Goal: Information Seeking & Learning: Understand process/instructions

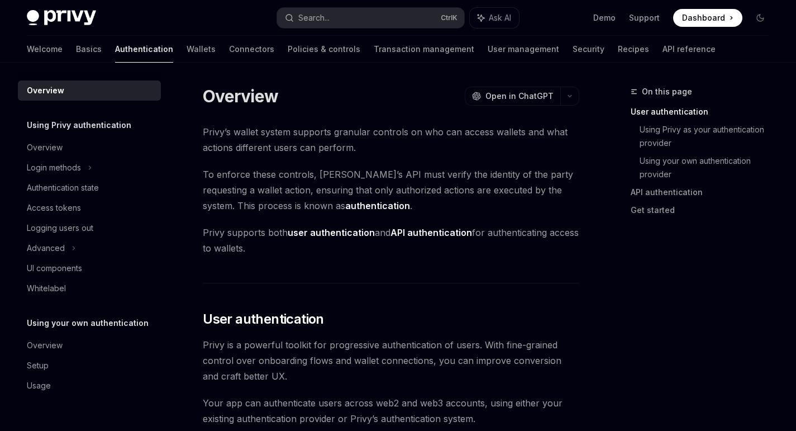
click at [187, 50] on link "Wallets" at bounding box center [201, 49] width 29 height 27
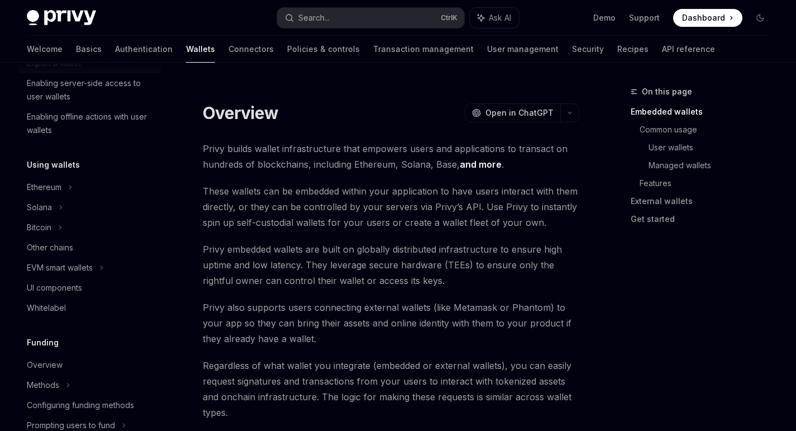
scroll to position [193, 0]
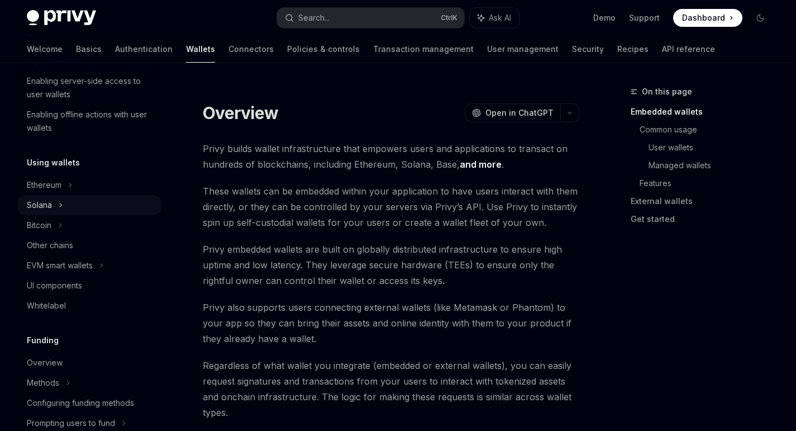
click at [63, 204] on icon at bounding box center [61, 204] width 4 height 13
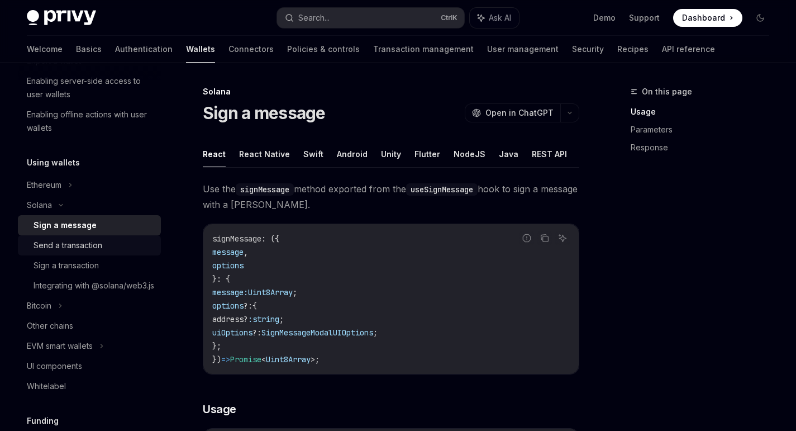
click at [106, 252] on link "Send a transaction" at bounding box center [89, 245] width 143 height 20
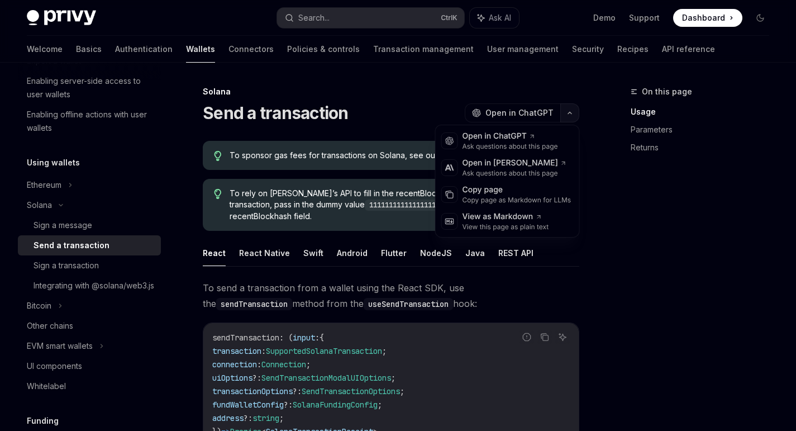
click at [577, 110] on button "button" at bounding box center [570, 112] width 19 height 19
click at [545, 221] on div "View as Markdown" at bounding box center [506, 216] width 87 height 11
click at [574, 115] on button "button" at bounding box center [570, 112] width 19 height 19
click at [548, 196] on div "Copy page as Markdown for LLMs" at bounding box center [517, 200] width 109 height 9
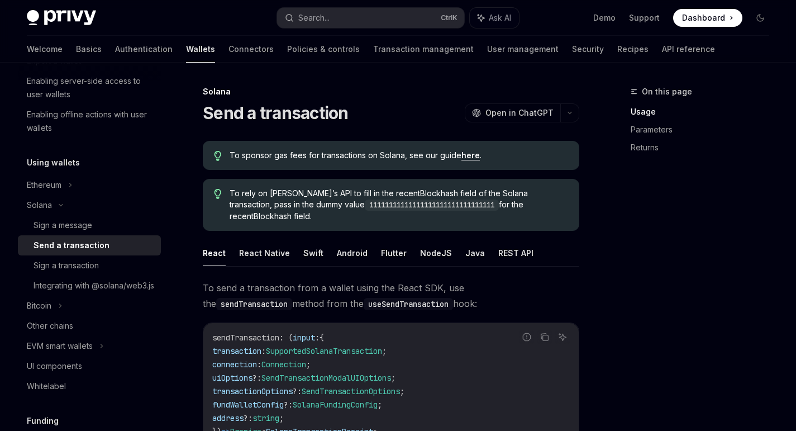
click at [297, 359] on span "Connection" at bounding box center [284, 364] width 45 height 10
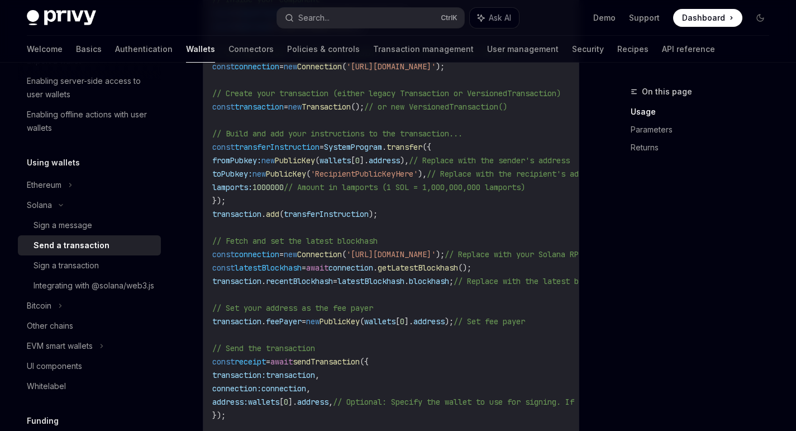
scroll to position [553, 0]
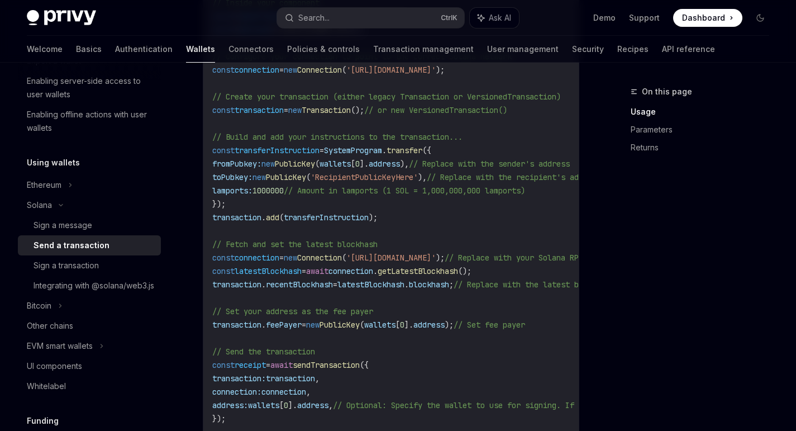
click at [353, 320] on span "PublicKey" at bounding box center [340, 325] width 40 height 10
click at [355, 325] on code "import { useSendTransaction , useSolanaWallets } from '@privy-io/react-auth/sol…" at bounding box center [507, 204] width 590 height 496
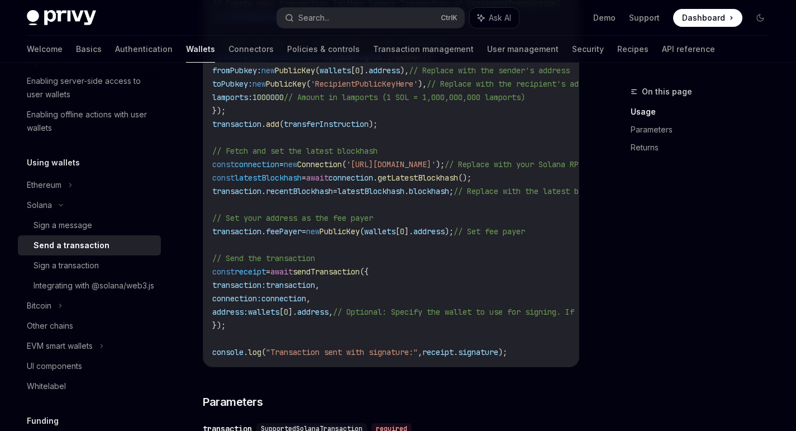
scroll to position [656, 0]
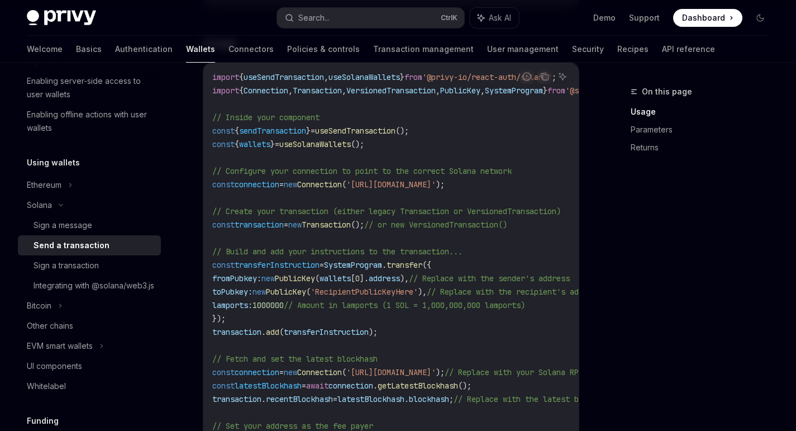
click at [355, 325] on code "import { useSendTransaction , useSolanaWallets } from '@privy-io/react-auth/sol…" at bounding box center [507, 318] width 590 height 496
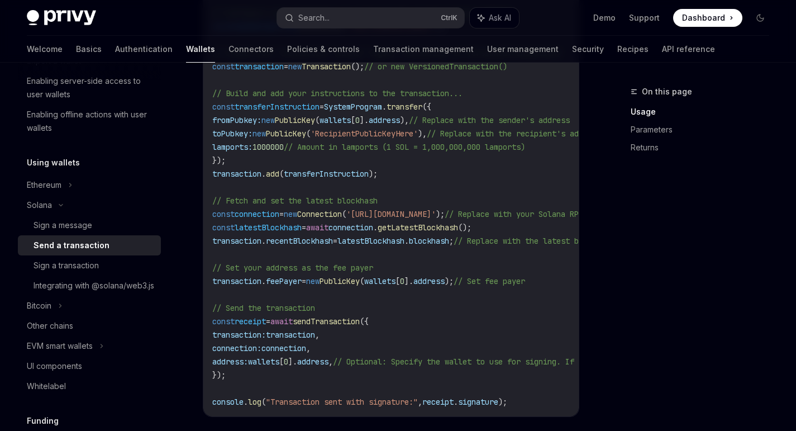
scroll to position [599, 0]
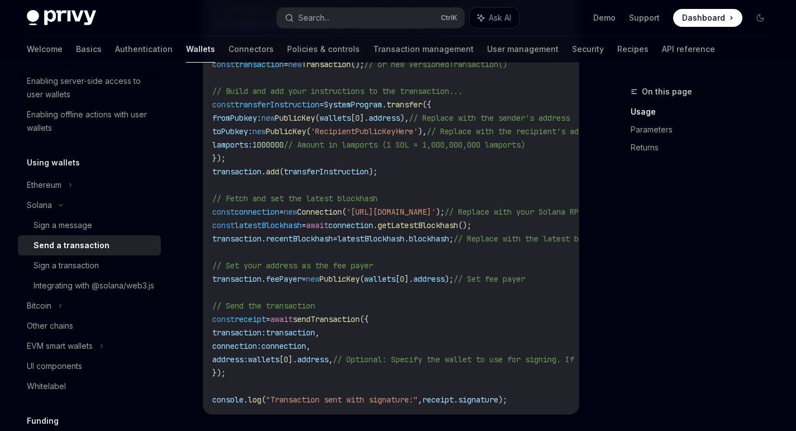
click at [404, 336] on code "import { useSendTransaction , useSolanaWallets } from '@privy-io/react-auth/sol…" at bounding box center [507, 158] width 590 height 496
click at [391, 366] on code "import { useSendTransaction , useSolanaWallets } from '@privy-io/react-auth/sol…" at bounding box center [507, 158] width 590 height 496
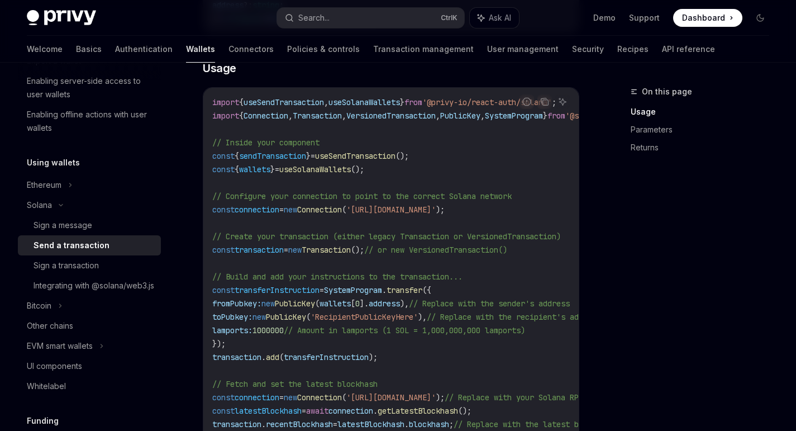
scroll to position [412, 0]
click at [416, 211] on code "import { useSendTransaction , useSolanaWallets } from '@privy-io/react-auth/sol…" at bounding box center [507, 345] width 590 height 496
click at [436, 206] on span "'[URL][DOMAIN_NAME]'" at bounding box center [391, 211] width 89 height 10
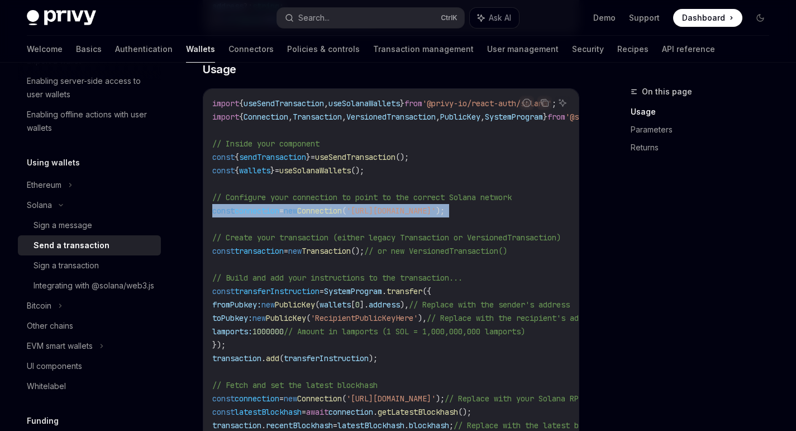
click at [436, 206] on span "'[URL][DOMAIN_NAME]'" at bounding box center [391, 211] width 89 height 10
copy code "const connection = new Connection ( '[URL][DOMAIN_NAME]' );"
click at [404, 213] on code "import { useSendTransaction , useSolanaWallets } from '@privy-io/react-auth/sol…" at bounding box center [507, 345] width 590 height 496
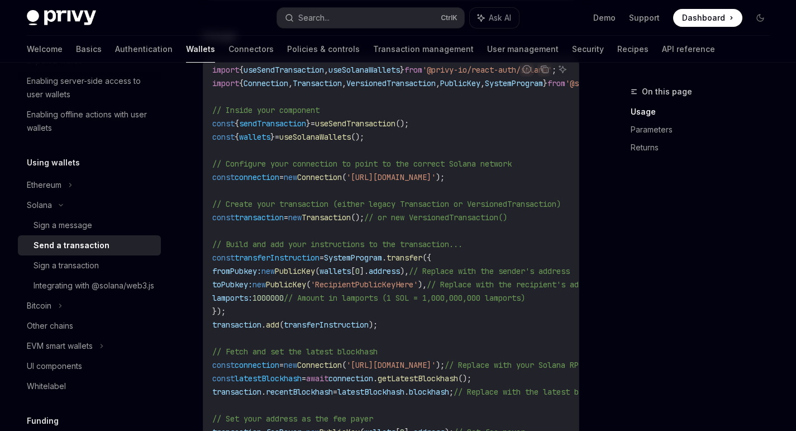
scroll to position [452, 0]
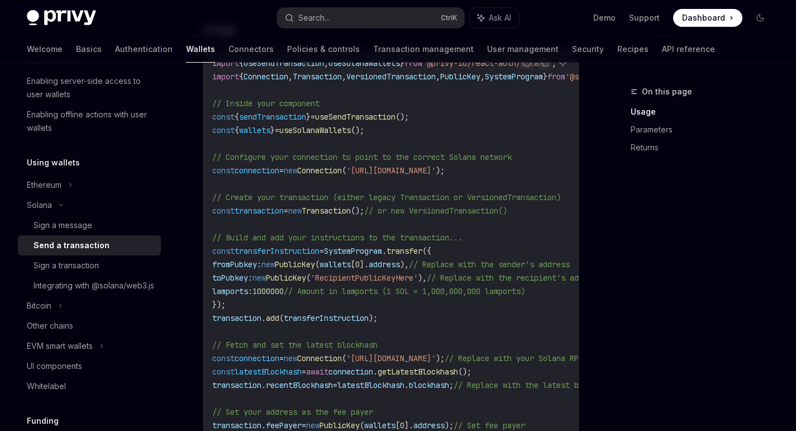
click at [404, 220] on code "import { useSendTransaction , useSolanaWallets } from '@privy-io/react-auth/sol…" at bounding box center [507, 304] width 590 height 496
click at [492, 246] on code "import { useSendTransaction , useSolanaWallets } from '@privy-io/react-auth/sol…" at bounding box center [507, 304] width 590 height 496
click at [482, 302] on code "import { useSendTransaction , useSolanaWallets } from '@privy-io/react-auth/sol…" at bounding box center [507, 304] width 590 height 496
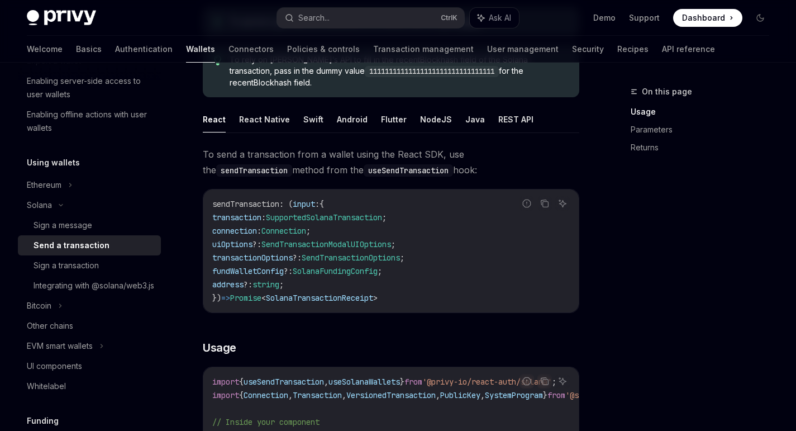
scroll to position [0, 0]
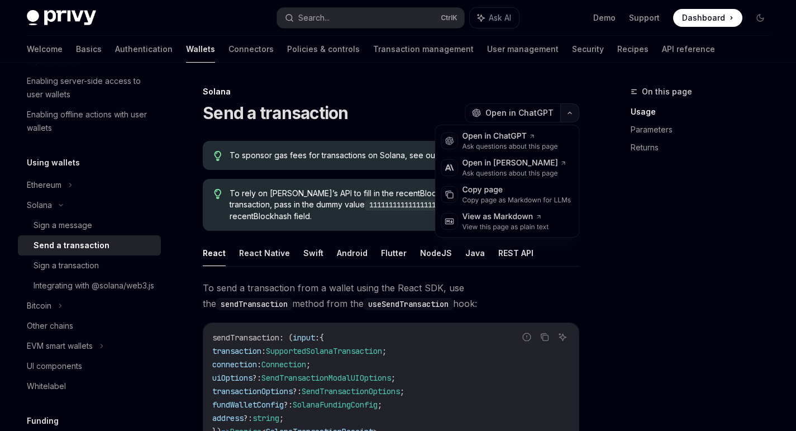
click at [570, 110] on button "button" at bounding box center [570, 112] width 19 height 19
click at [549, 194] on div "Copy page" at bounding box center [517, 189] width 109 height 11
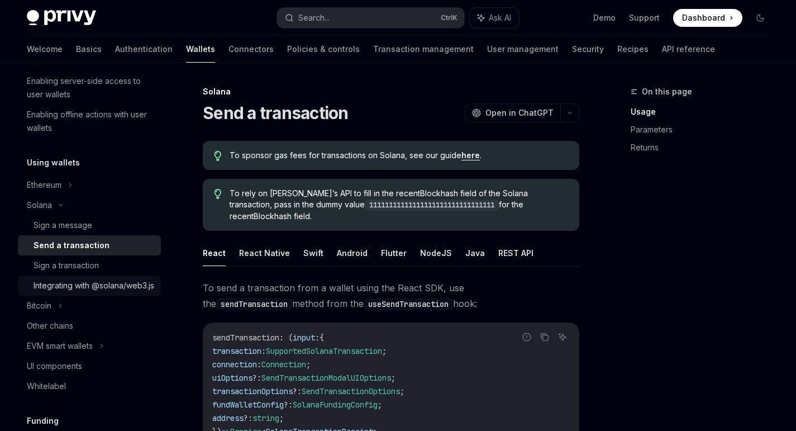
click at [122, 296] on link "Integrating with @solana/web3.js" at bounding box center [89, 286] width 143 height 20
type textarea "*"
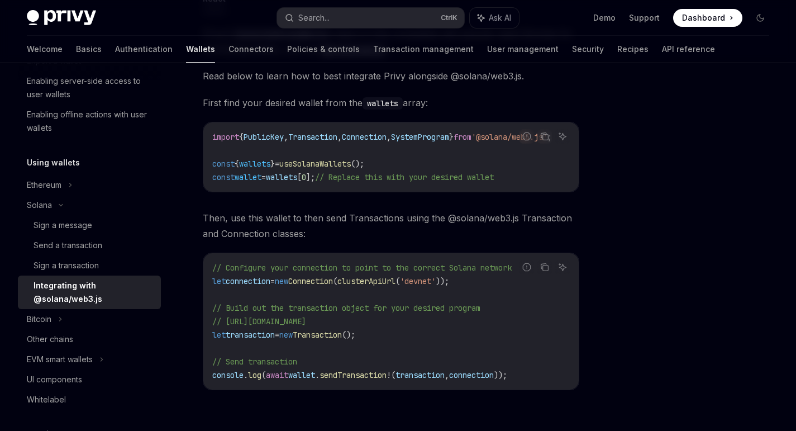
scroll to position [173, 0]
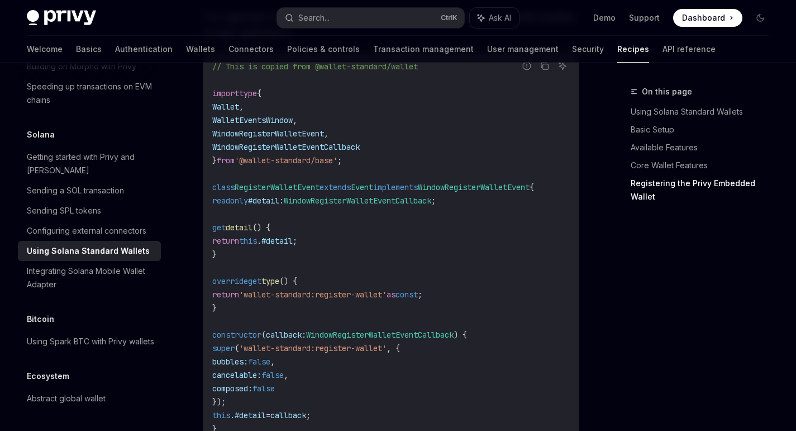
scroll to position [1459, 0]
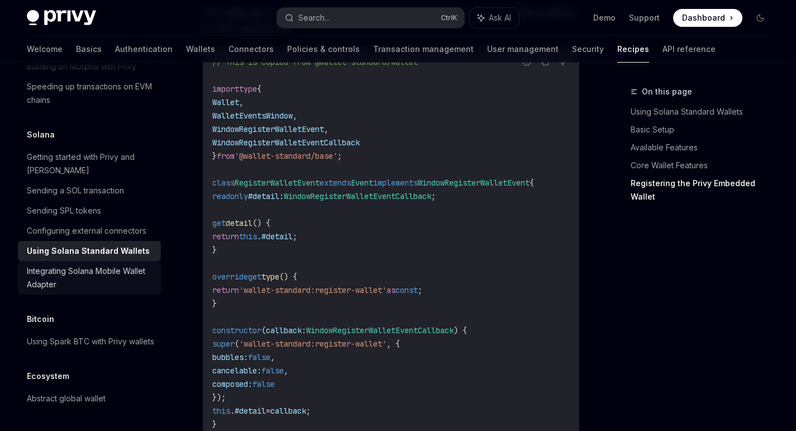
click at [125, 272] on div "Integrating Solana Mobile Wallet Adapter" at bounding box center [90, 277] width 127 height 27
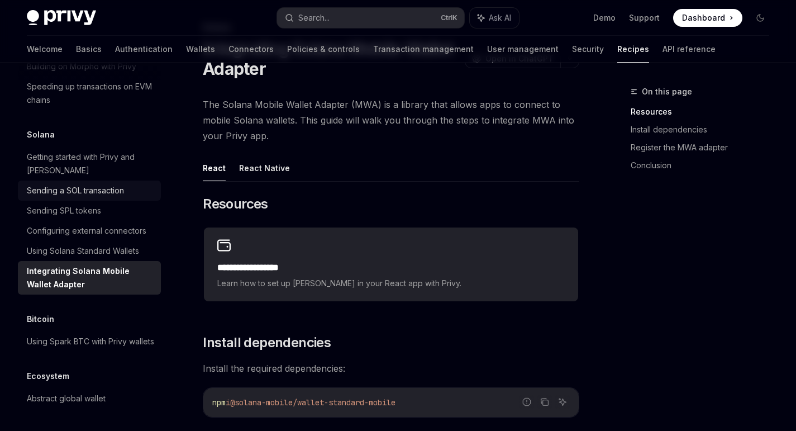
scroll to position [1813, 0]
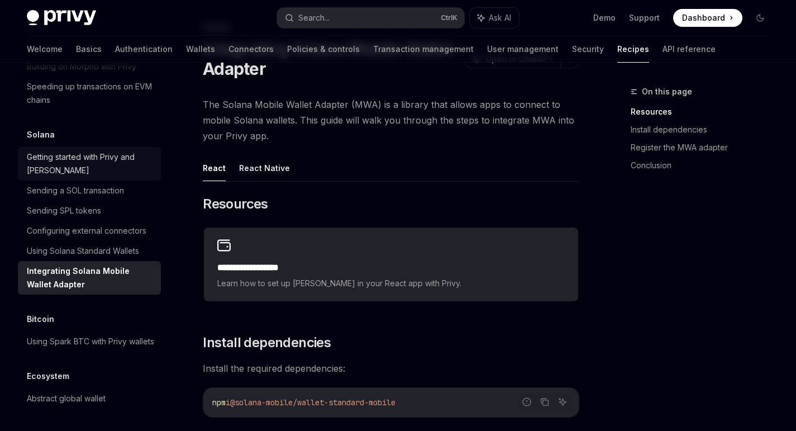
click at [105, 173] on div "Getting started with Privy and Solana" at bounding box center [90, 163] width 127 height 27
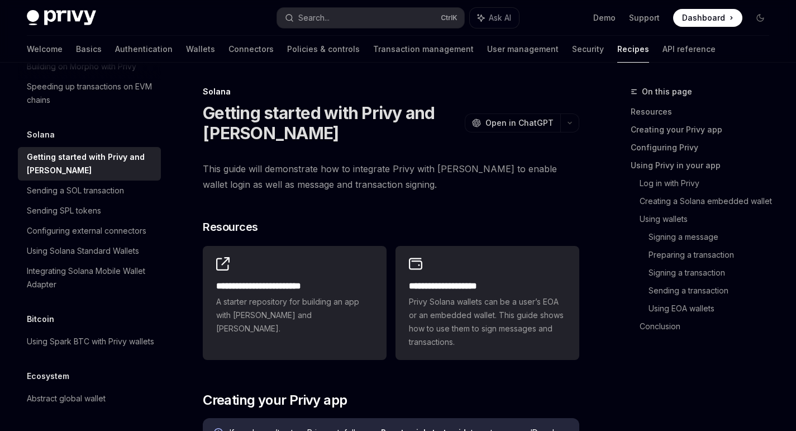
click at [105, 173] on div "Getting started with Privy and Solana" at bounding box center [90, 163] width 127 height 27
type textarea "*"
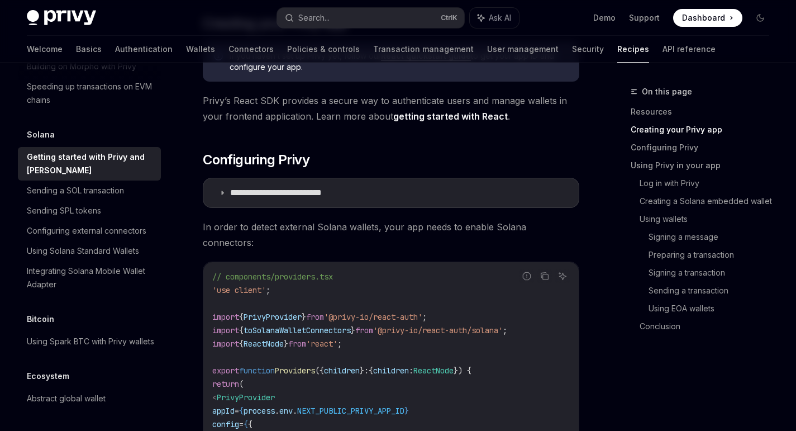
scroll to position [393, 0]
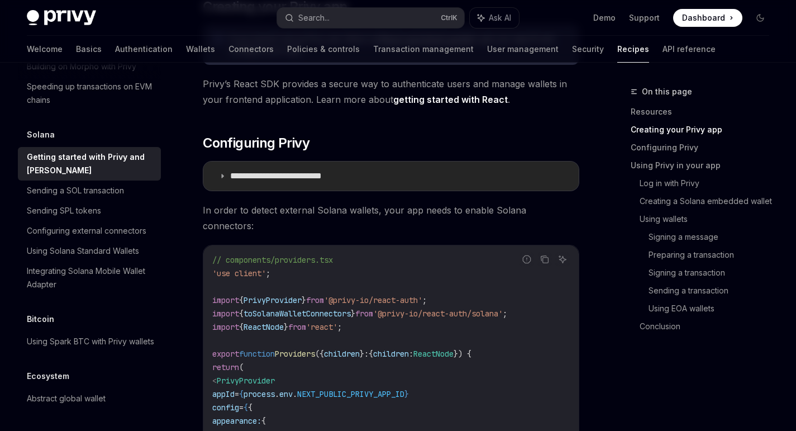
click at [267, 174] on p "**********" at bounding box center [293, 175] width 127 height 11
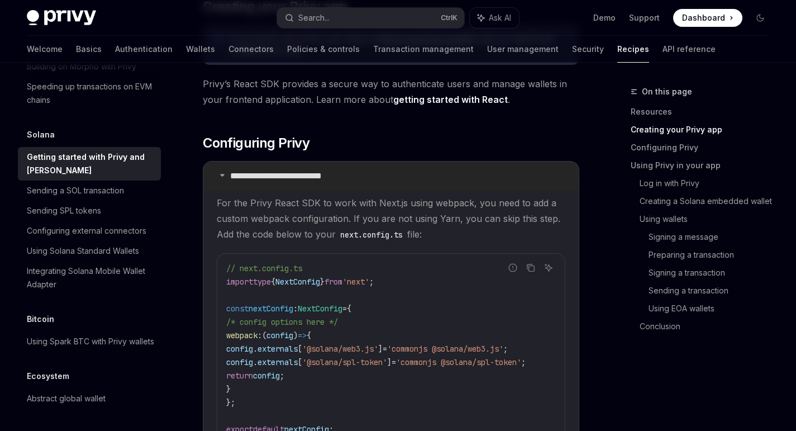
click at [254, 175] on p "**********" at bounding box center [293, 175] width 127 height 11
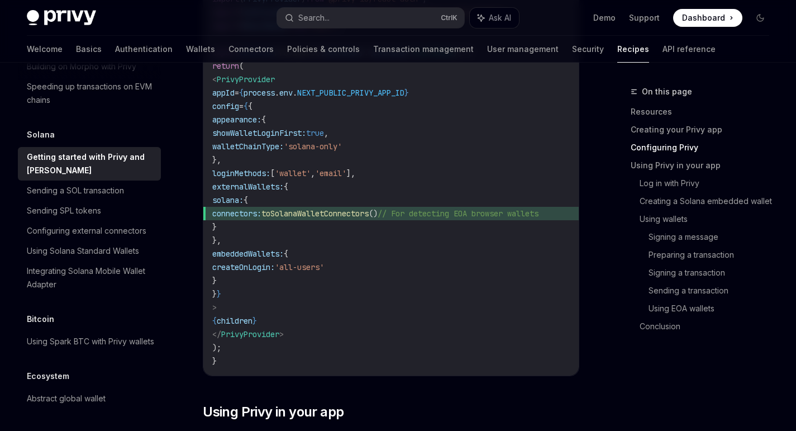
scroll to position [714, 0]
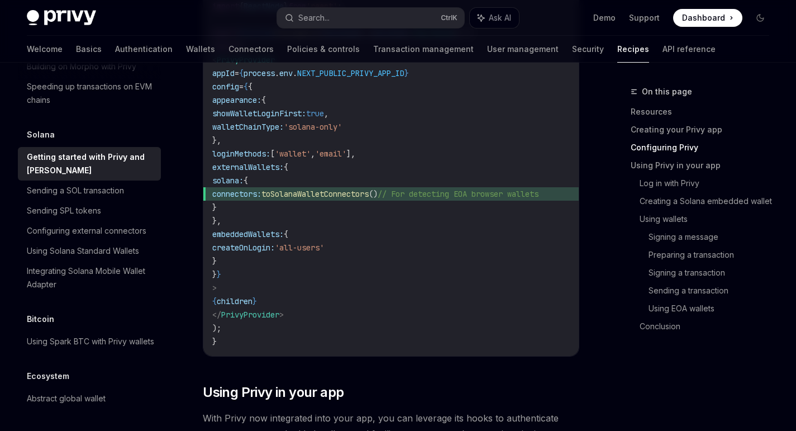
click at [445, 168] on code "// components/providers.tsx 'use client' ; import { PrivyProvider } from '@priv…" at bounding box center [391, 140] width 358 height 416
click at [434, 154] on code "// components/providers.tsx 'use client' ; import { PrivyProvider } from '@priv…" at bounding box center [391, 140] width 358 height 416
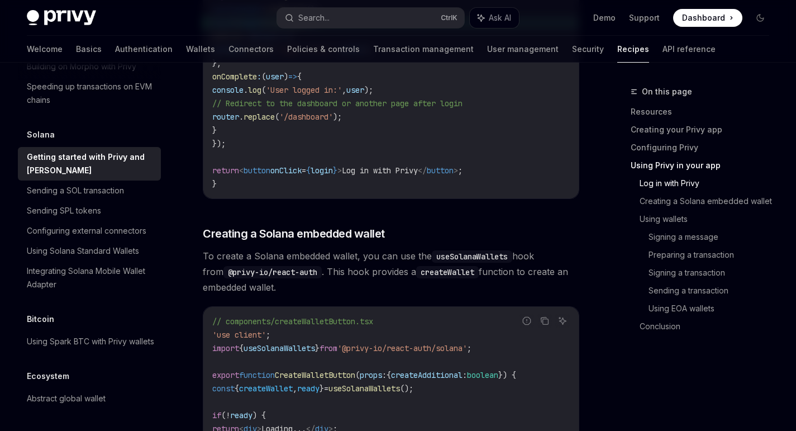
scroll to position [1337, 0]
